Goal: Complete application form

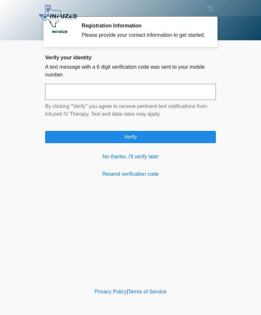
click at [109, 161] on link "No thanks, I'll verify later" at bounding box center [130, 157] width 171 height 8
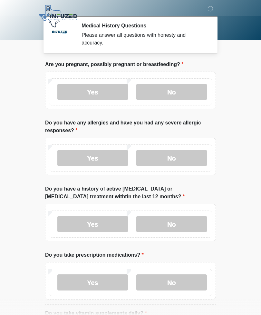
click at [188, 94] on label "No" at bounding box center [171, 92] width 71 height 16
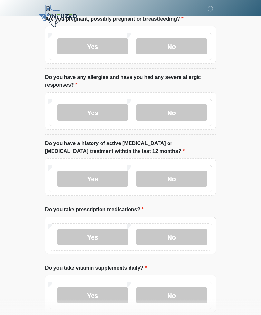
scroll to position [45, 0]
click at [187, 112] on label "No" at bounding box center [171, 112] width 71 height 16
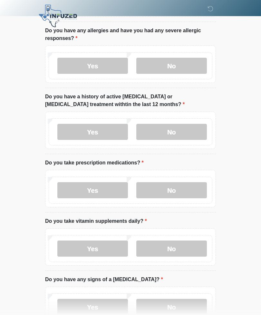
scroll to position [93, 0]
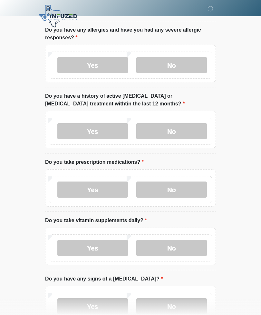
click at [182, 129] on label "No" at bounding box center [171, 131] width 71 height 16
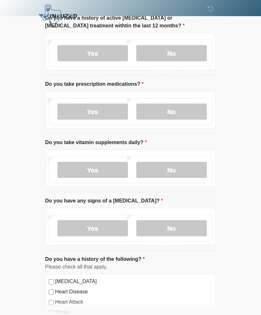
scroll to position [171, 0]
click at [193, 172] on label "No" at bounding box center [171, 170] width 71 height 16
click at [184, 229] on label "No" at bounding box center [171, 228] width 71 height 16
click at [112, 114] on label "Yes" at bounding box center [92, 112] width 71 height 16
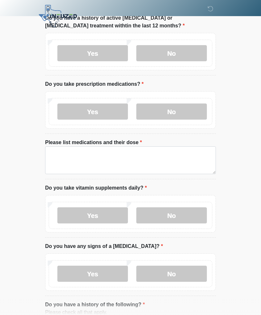
click at [183, 113] on label "No" at bounding box center [171, 112] width 71 height 16
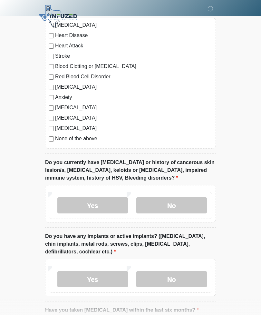
scroll to position [430, 0]
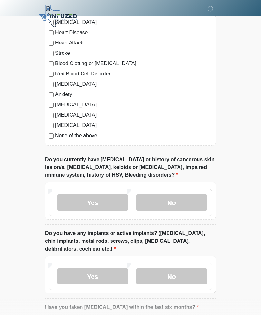
click at [193, 201] on label "No" at bounding box center [171, 202] width 71 height 16
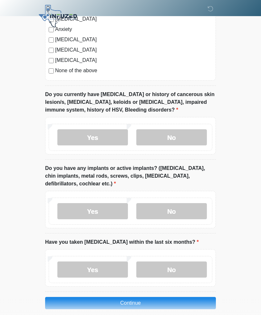
scroll to position [502, 0]
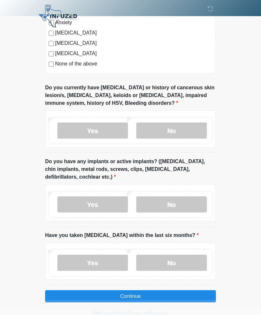
click at [195, 199] on label "No" at bounding box center [171, 204] width 71 height 16
click at [188, 260] on label "No" at bounding box center [171, 263] width 71 height 16
click at [182, 293] on button "Continue" at bounding box center [130, 296] width 171 height 12
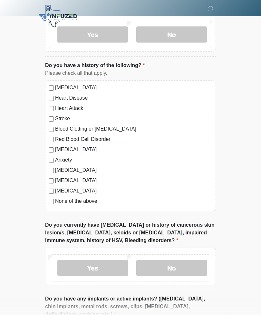
scroll to position [0, 0]
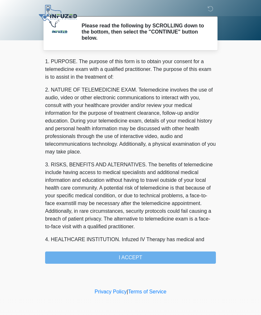
click at [192, 254] on div "1. PURPOSE. The purpose of this form is to obtain your consent for a telemedici…" at bounding box center [130, 161] width 171 height 206
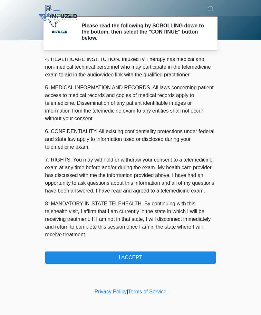
scroll to position [188, 0]
click at [161, 255] on button "I ACCEPT" at bounding box center [130, 258] width 171 height 12
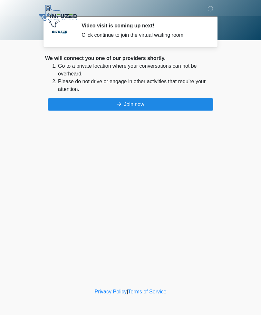
click at [168, 105] on button "Join now" at bounding box center [131, 104] width 166 height 12
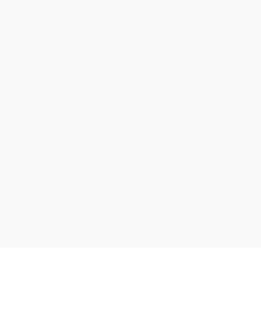
scroll to position [23, 0]
